Goal: Task Accomplishment & Management: Manage account settings

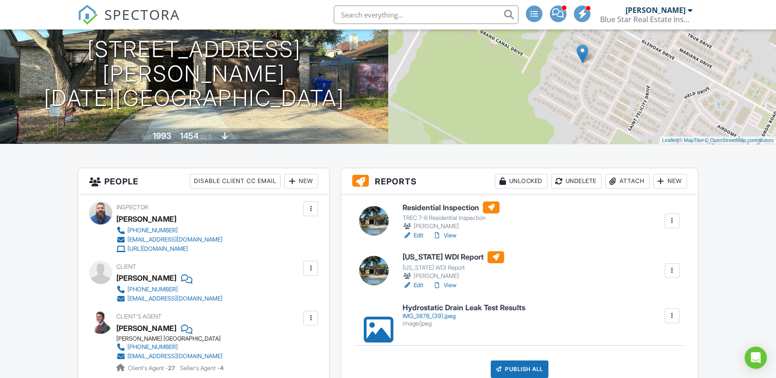
click at [453, 286] on link "View" at bounding box center [444, 285] width 24 height 9
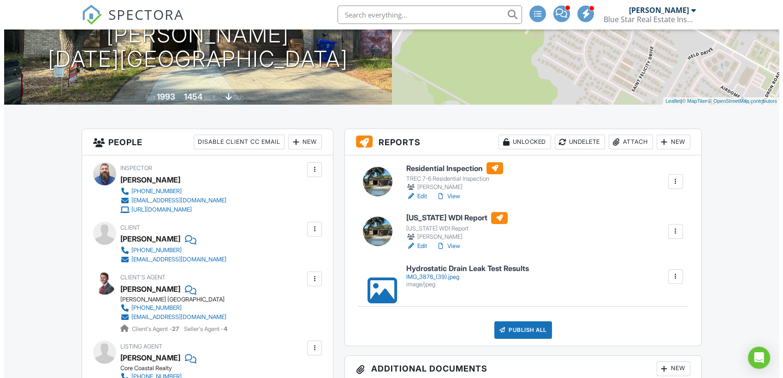
scroll to position [205, 0]
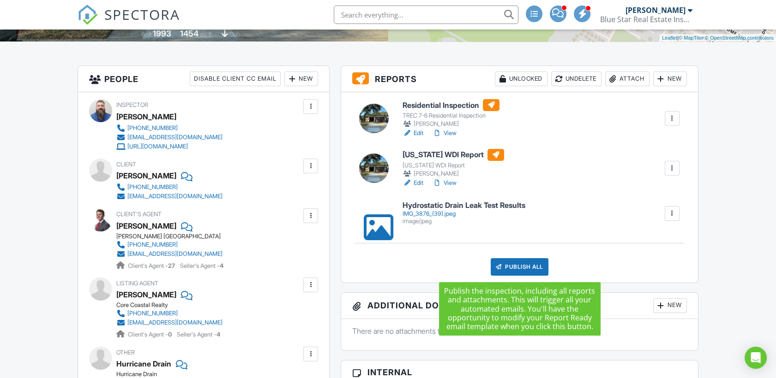
click at [519, 268] on div "Publish All" at bounding box center [519, 267] width 58 height 18
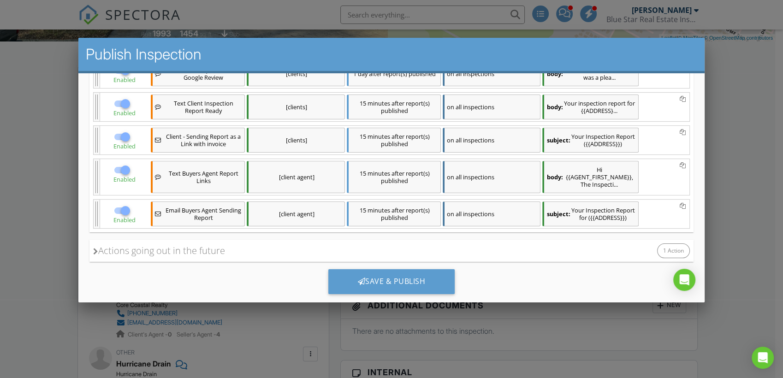
scroll to position [207, 0]
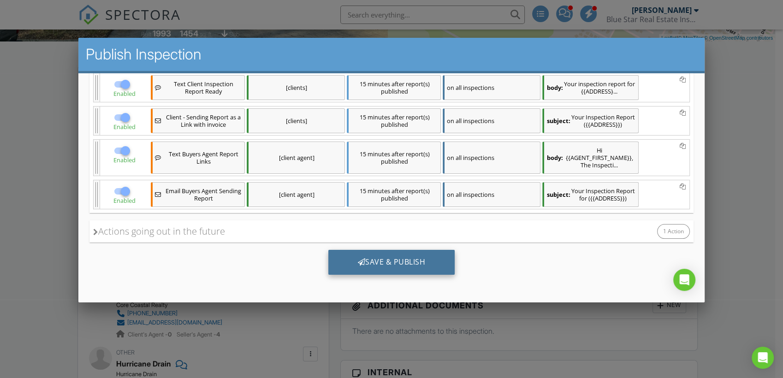
click at [388, 260] on div "Save & Publish" at bounding box center [391, 262] width 127 height 25
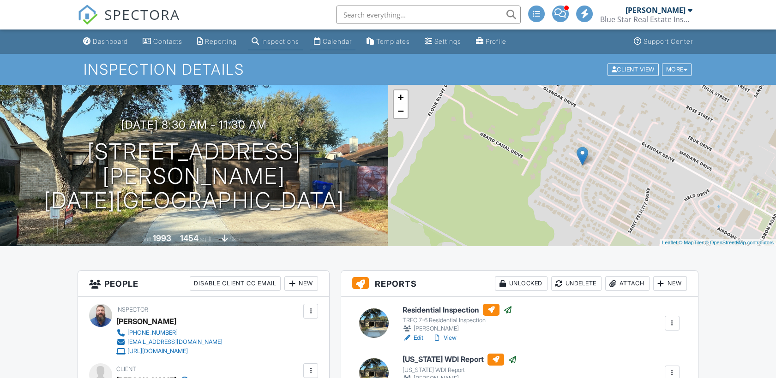
click at [340, 42] on div "Calendar" at bounding box center [337, 41] width 29 height 8
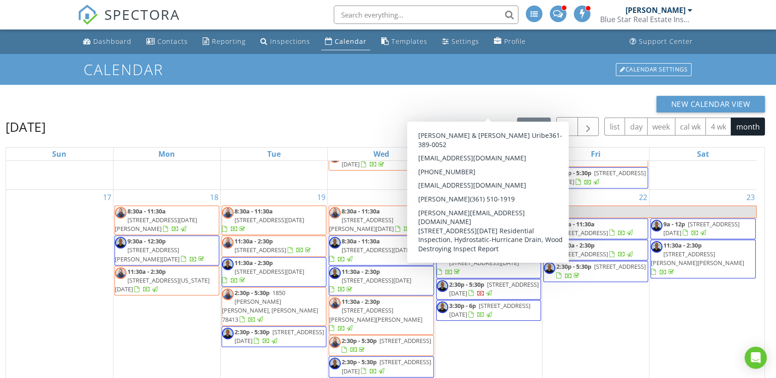
scroll to position [549, 0]
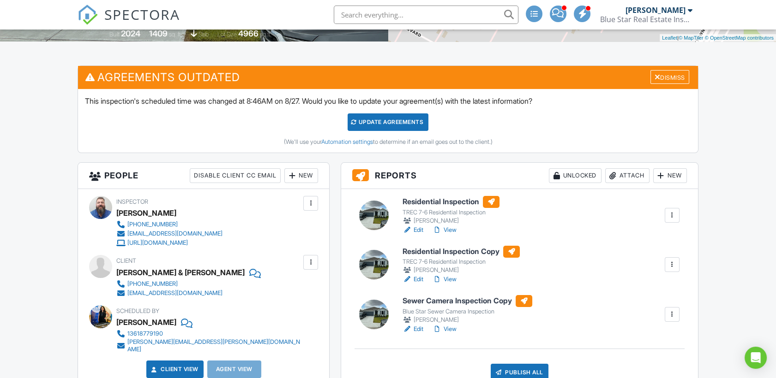
click at [674, 266] on div at bounding box center [671, 264] width 9 height 9
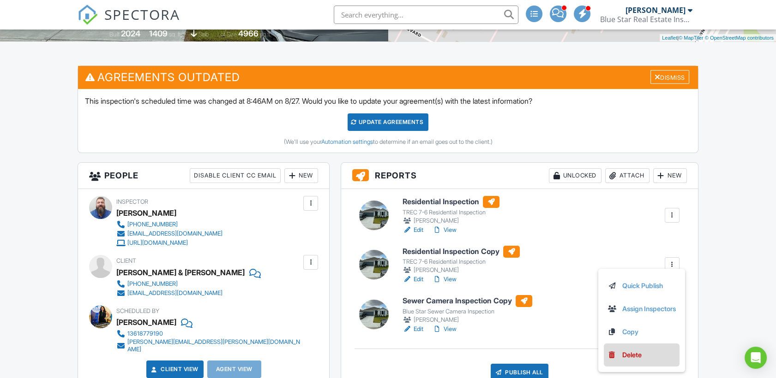
click at [627, 355] on div "Delete" at bounding box center [631, 355] width 19 height 10
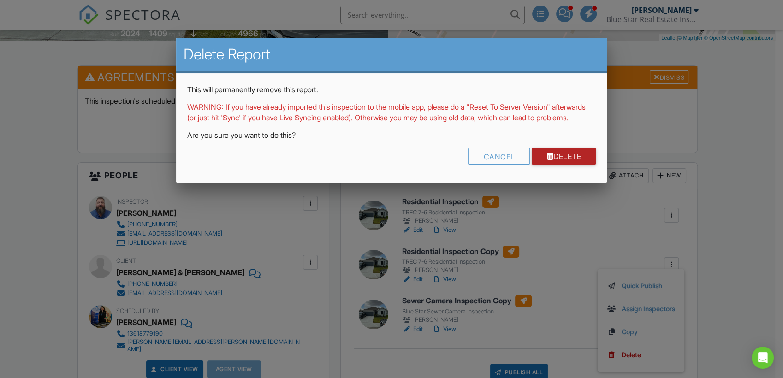
click at [564, 165] on link "Delete" at bounding box center [564, 156] width 64 height 17
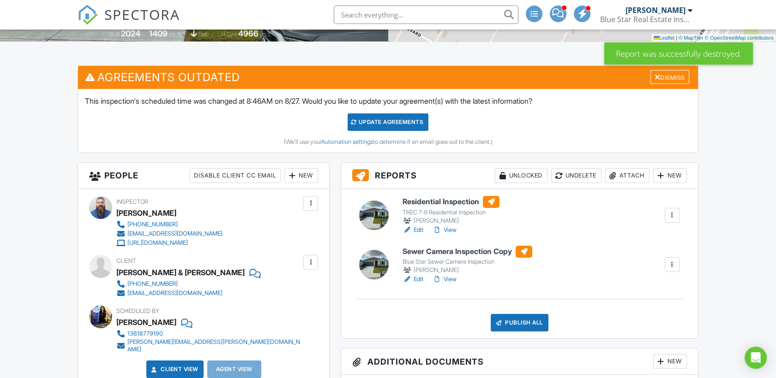
click at [673, 264] on div at bounding box center [671, 264] width 9 height 9
click at [628, 357] on div "Delete" at bounding box center [631, 355] width 19 height 10
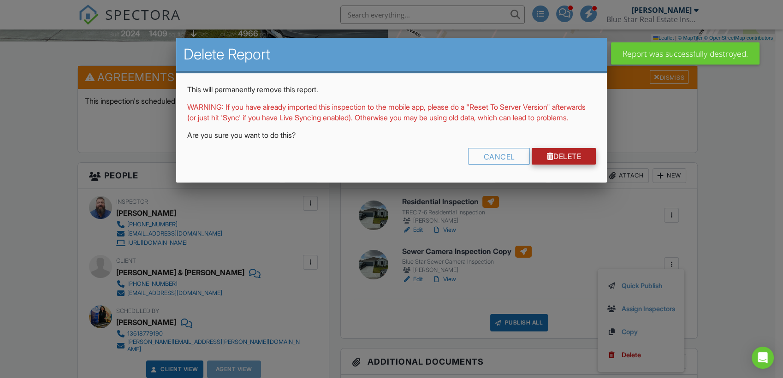
click at [570, 165] on link "Delete" at bounding box center [564, 156] width 64 height 17
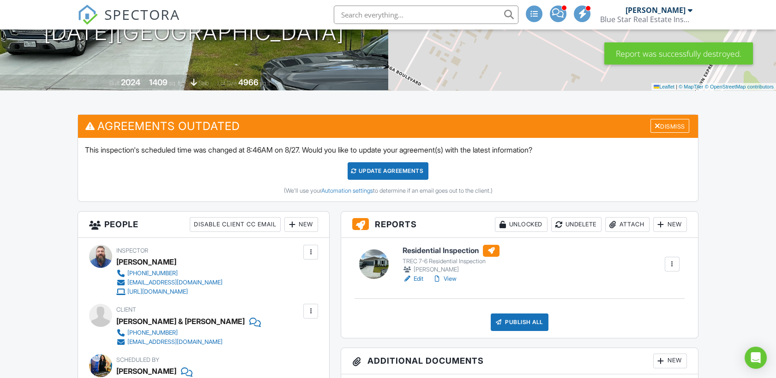
scroll to position [205, 0]
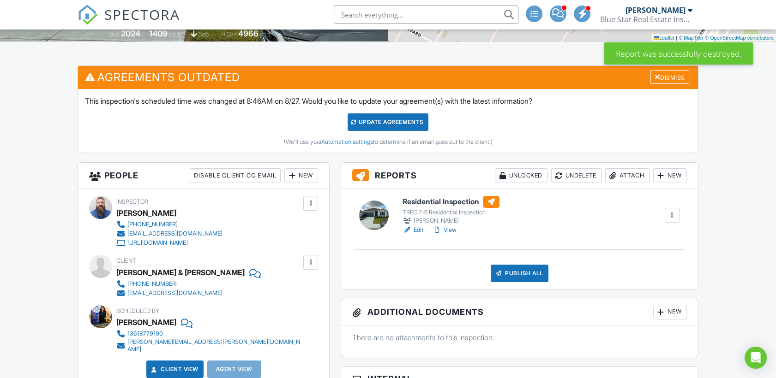
click at [448, 229] on link "View" at bounding box center [444, 230] width 24 height 9
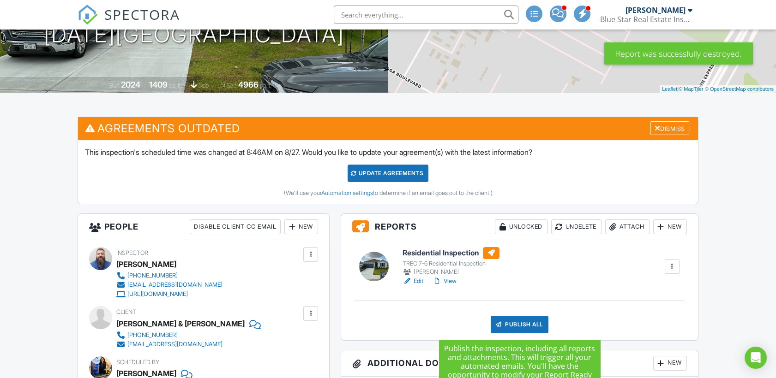
click at [522, 327] on div "Publish All" at bounding box center [519, 325] width 58 height 18
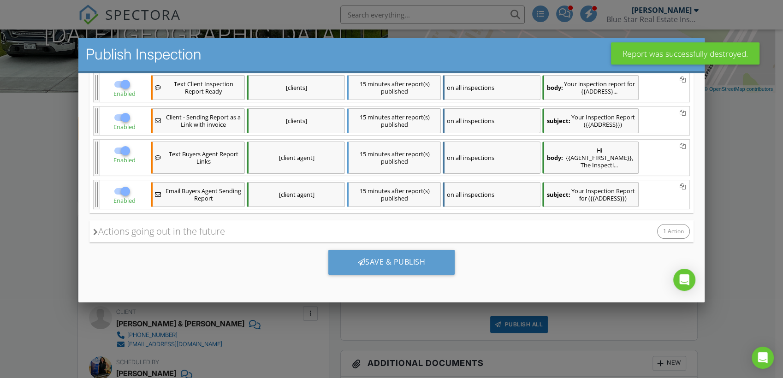
scroll to position [189, 0]
click at [384, 258] on div "Save & Publish" at bounding box center [391, 262] width 127 height 25
